Goal: Information Seeking & Learning: Learn about a topic

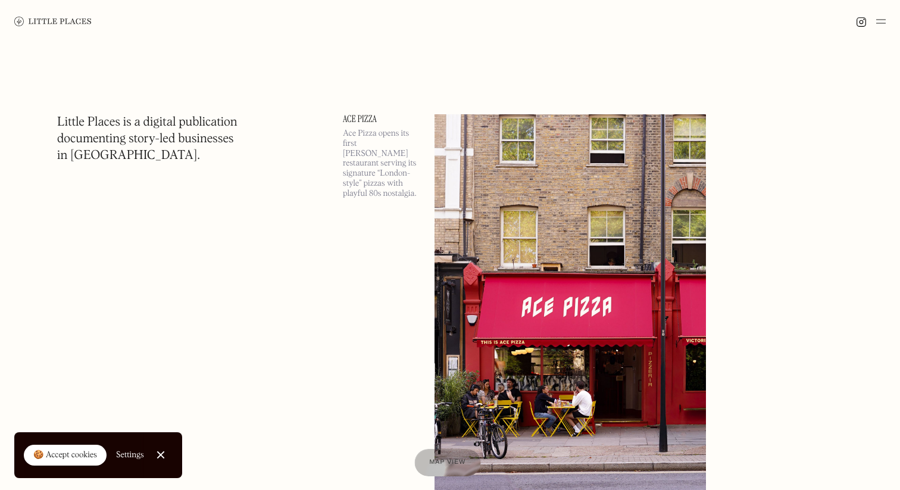
click at [452, 460] on span "Map view" at bounding box center [447, 462] width 36 height 7
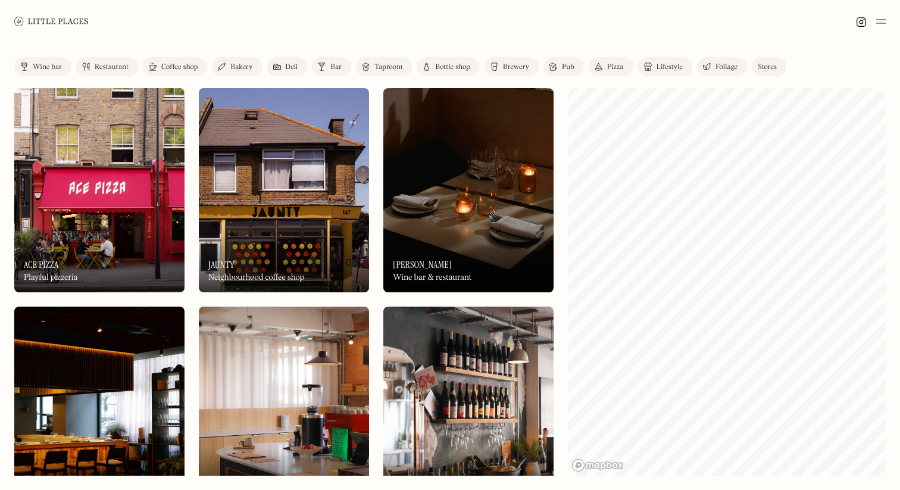
click at [43, 64] on div "Wine bar" at bounding box center [47, 67] width 29 height 7
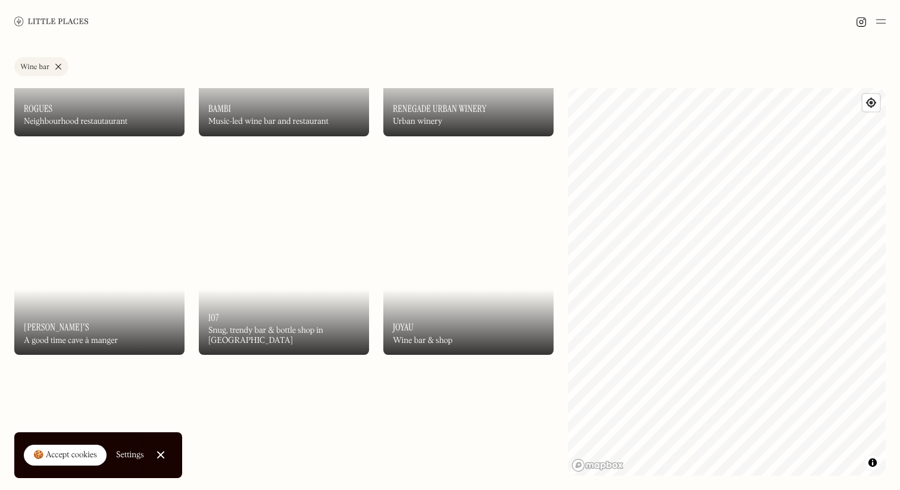
scroll to position [1278, 0]
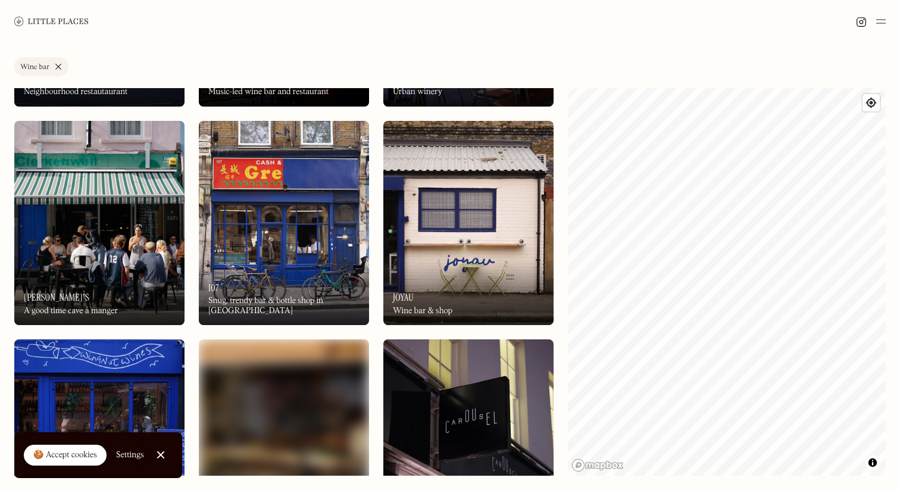
click at [460, 226] on img at bounding box center [468, 223] width 170 height 204
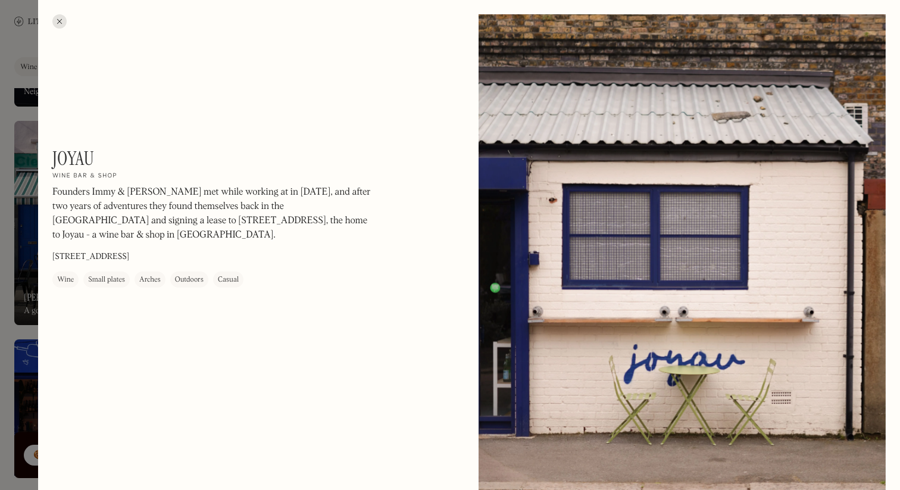
click at [62, 23] on div at bounding box center [59, 21] width 14 height 14
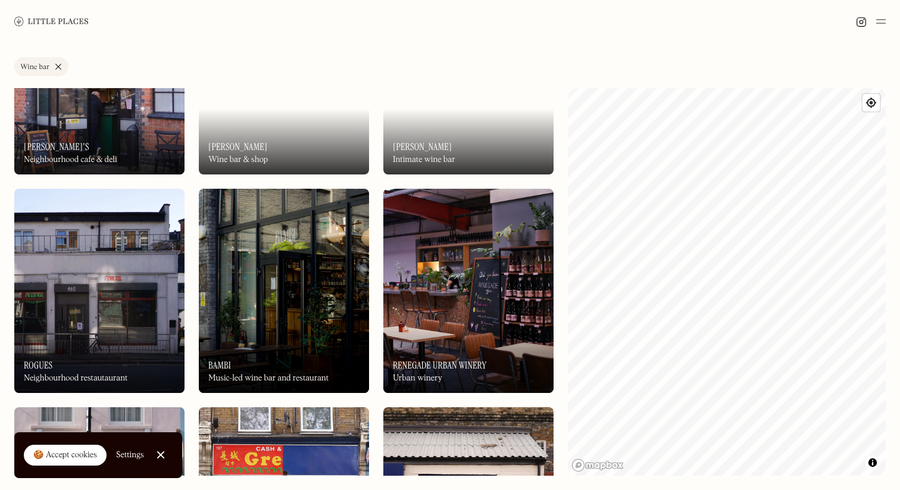
scroll to position [276, 0]
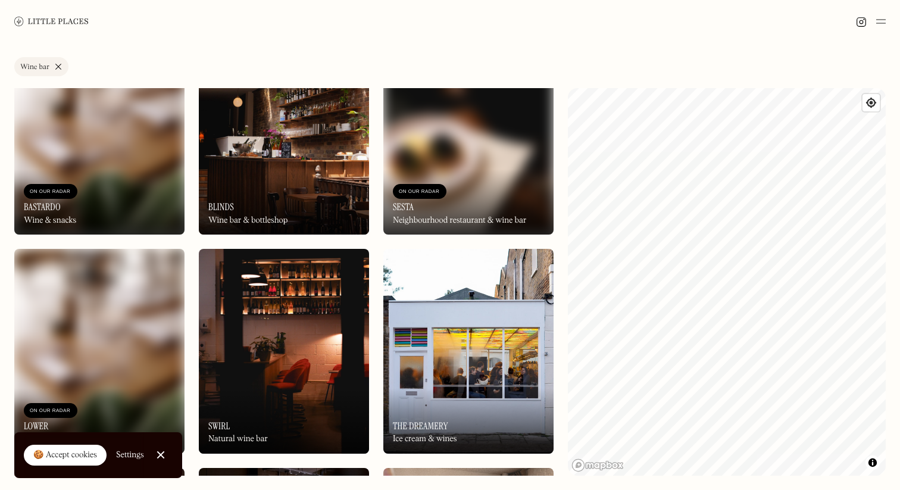
click at [61, 64] on link "Wine bar" at bounding box center [41, 66] width 54 height 19
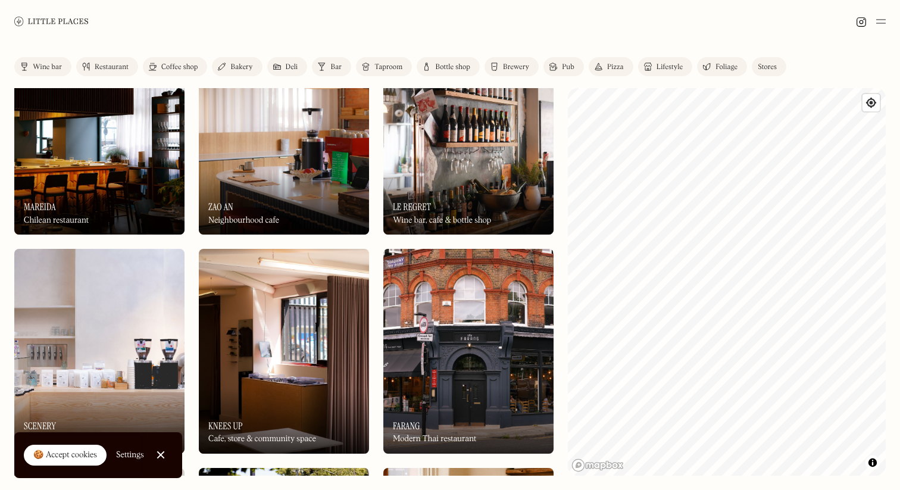
click at [99, 64] on div "Restaurant" at bounding box center [112, 67] width 34 height 7
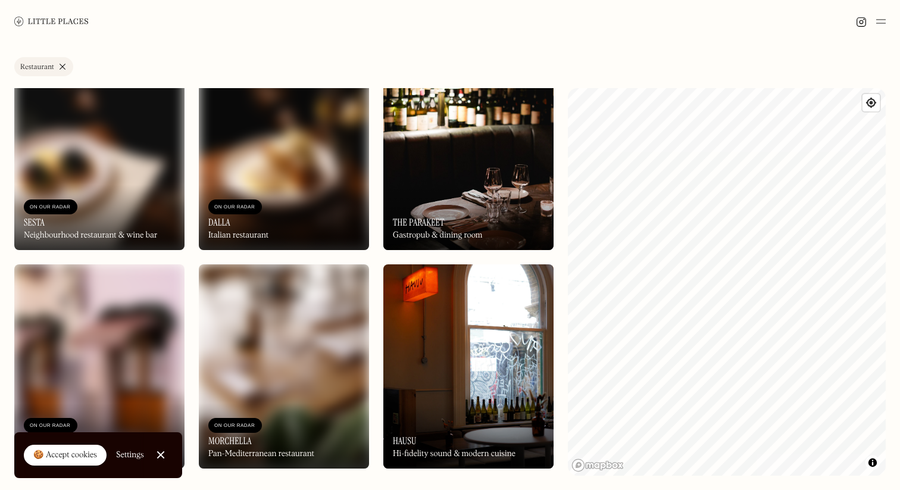
scroll to position [902, 0]
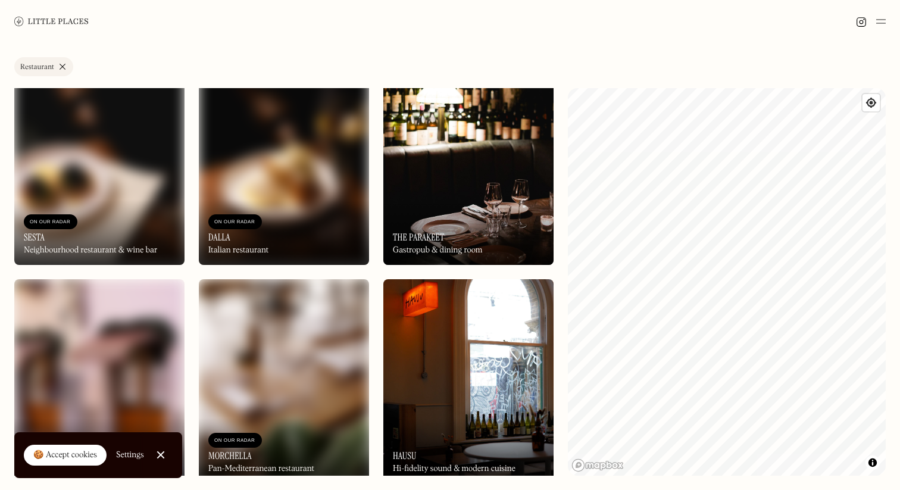
click at [57, 66] on link "Restaurant" at bounding box center [43, 66] width 59 height 19
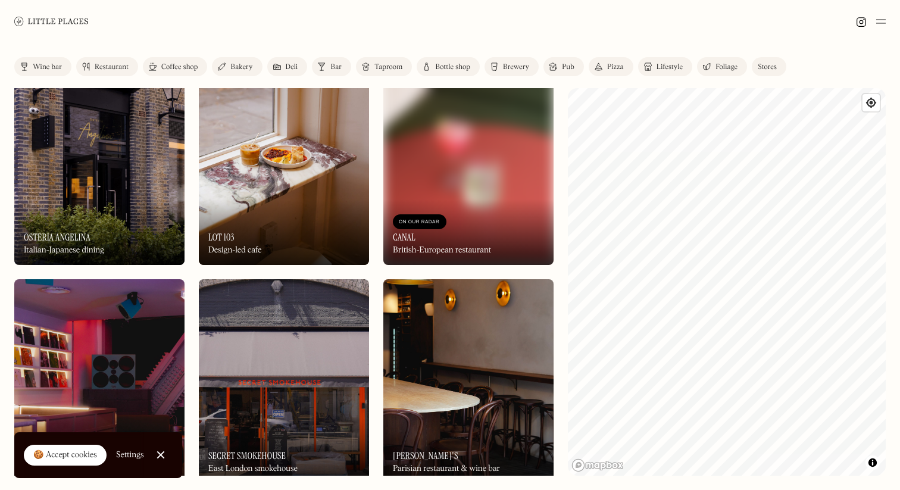
click at [183, 68] on div "Coffee shop" at bounding box center [179, 67] width 36 height 7
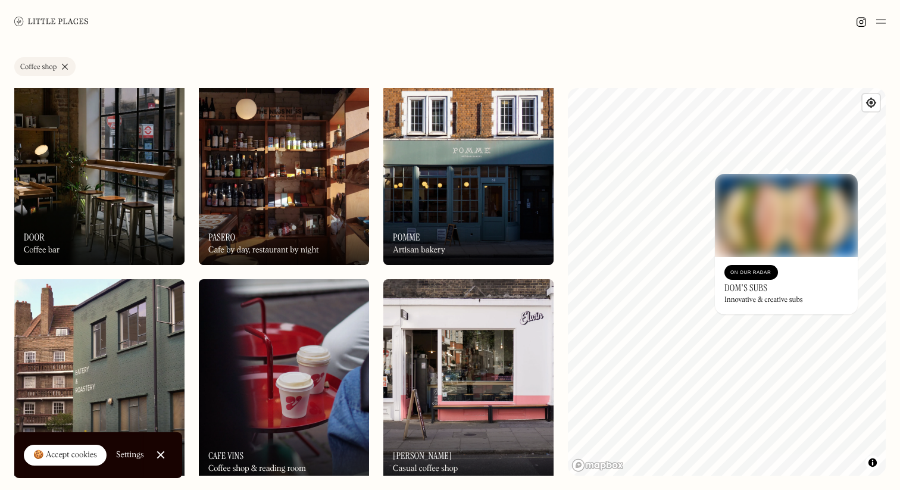
click at [849, 202] on img at bounding box center [786, 215] width 143 height 83
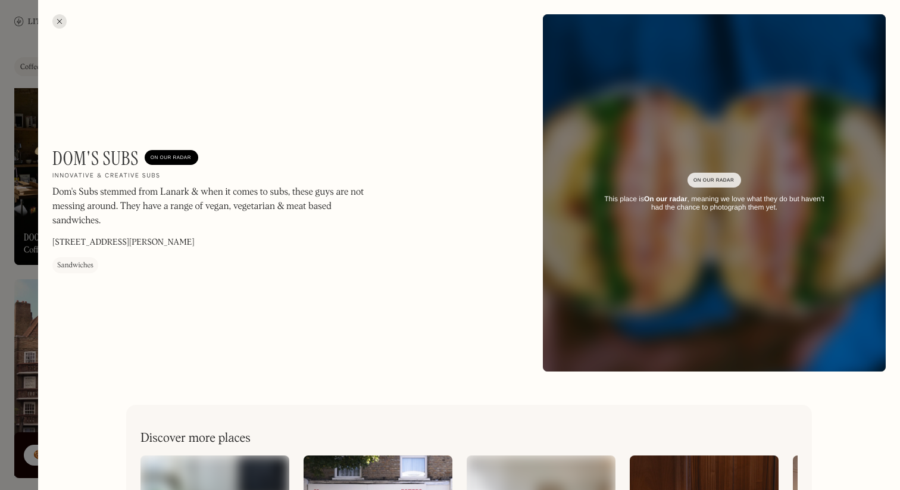
click at [58, 18] on div at bounding box center [59, 21] width 14 height 14
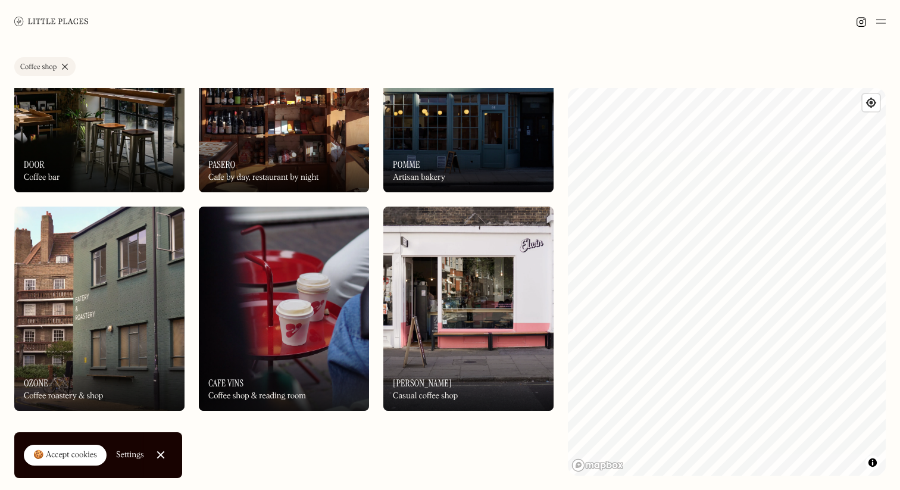
scroll to position [981, 0]
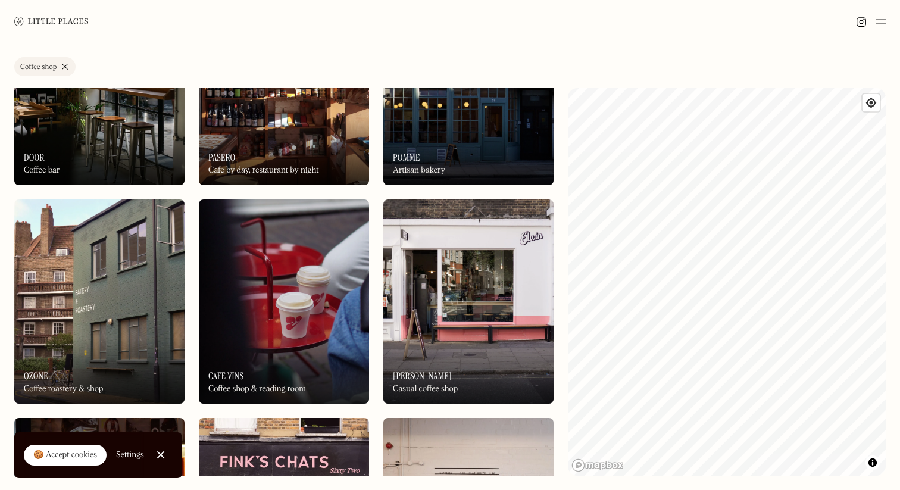
click at [330, 299] on img at bounding box center [284, 301] width 170 height 204
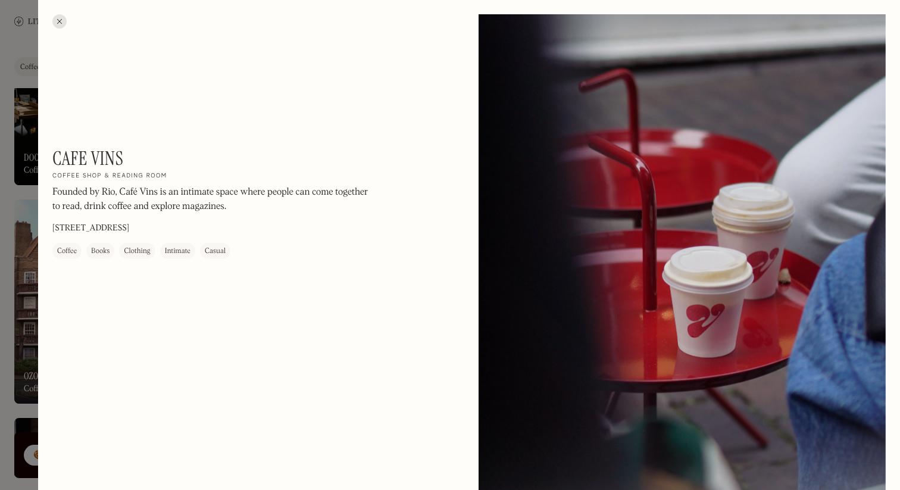
click at [63, 15] on div at bounding box center [59, 21] width 14 height 14
